Goal: Navigation & Orientation: Find specific page/section

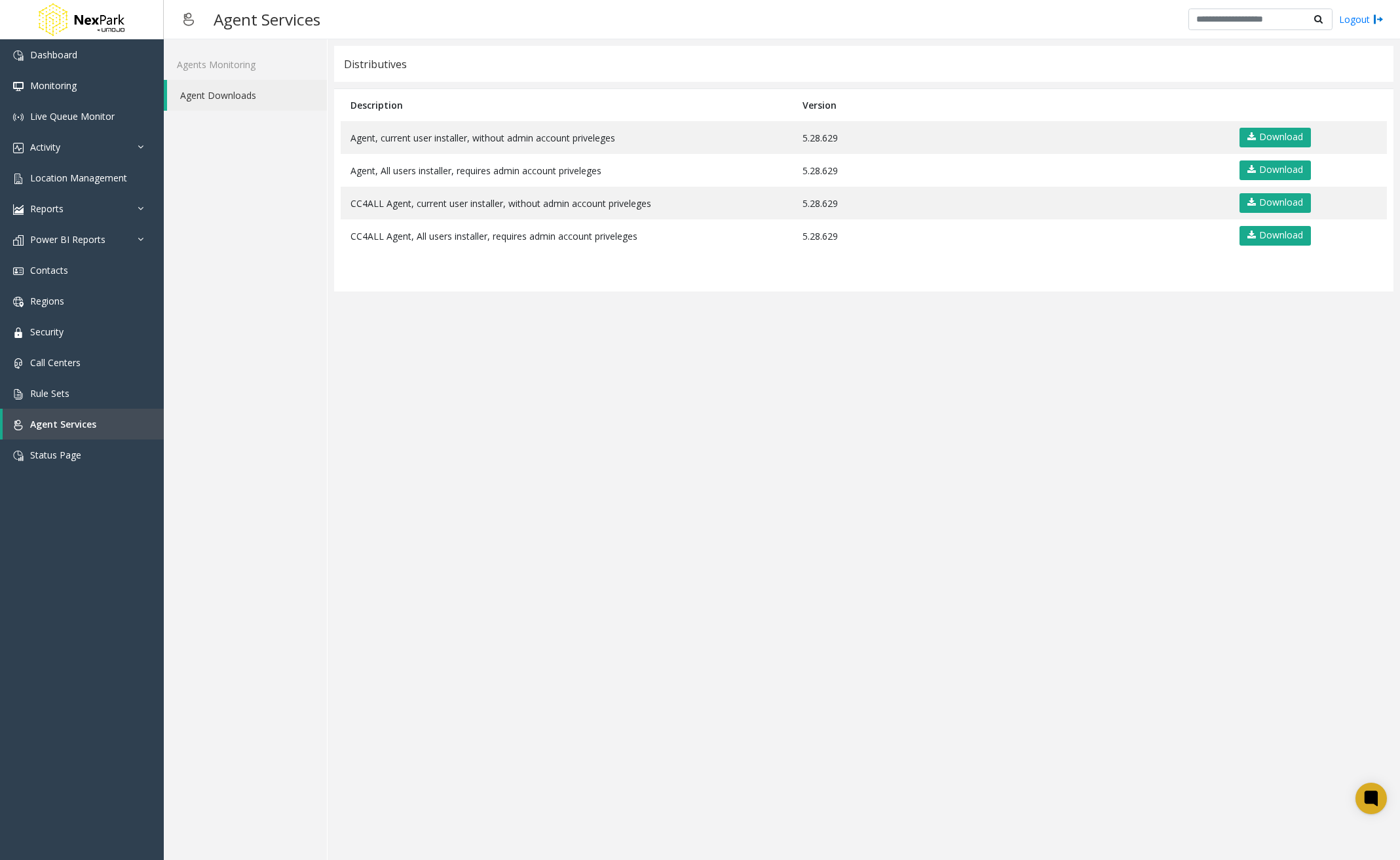
click at [1167, 424] on app-distributives "Distributives Description Version Agent, current user installer, without admin …" at bounding box center [863, 449] width 1059 height 807
